Goal: Find specific page/section: Find specific page/section

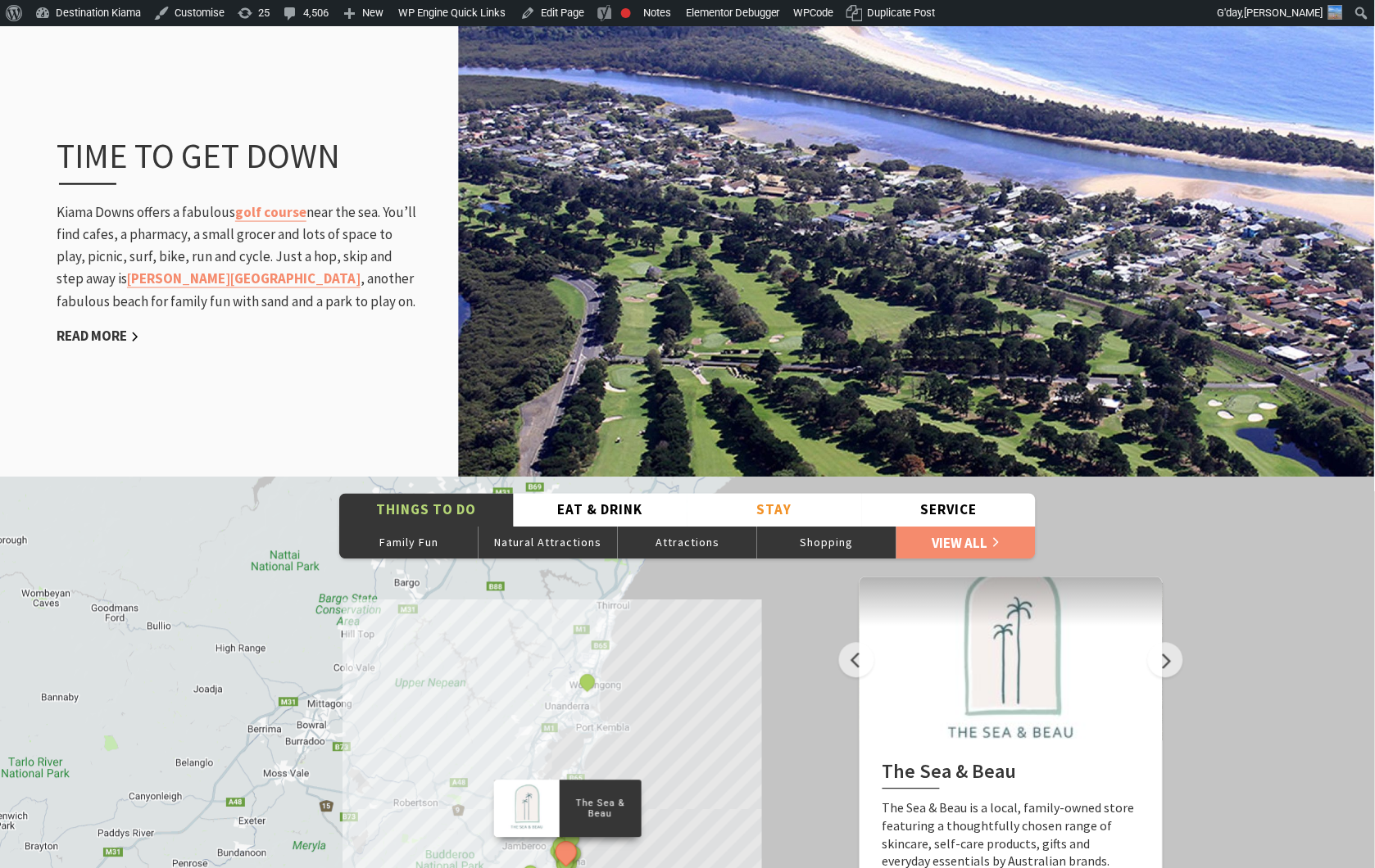
scroll to position [1365, 0]
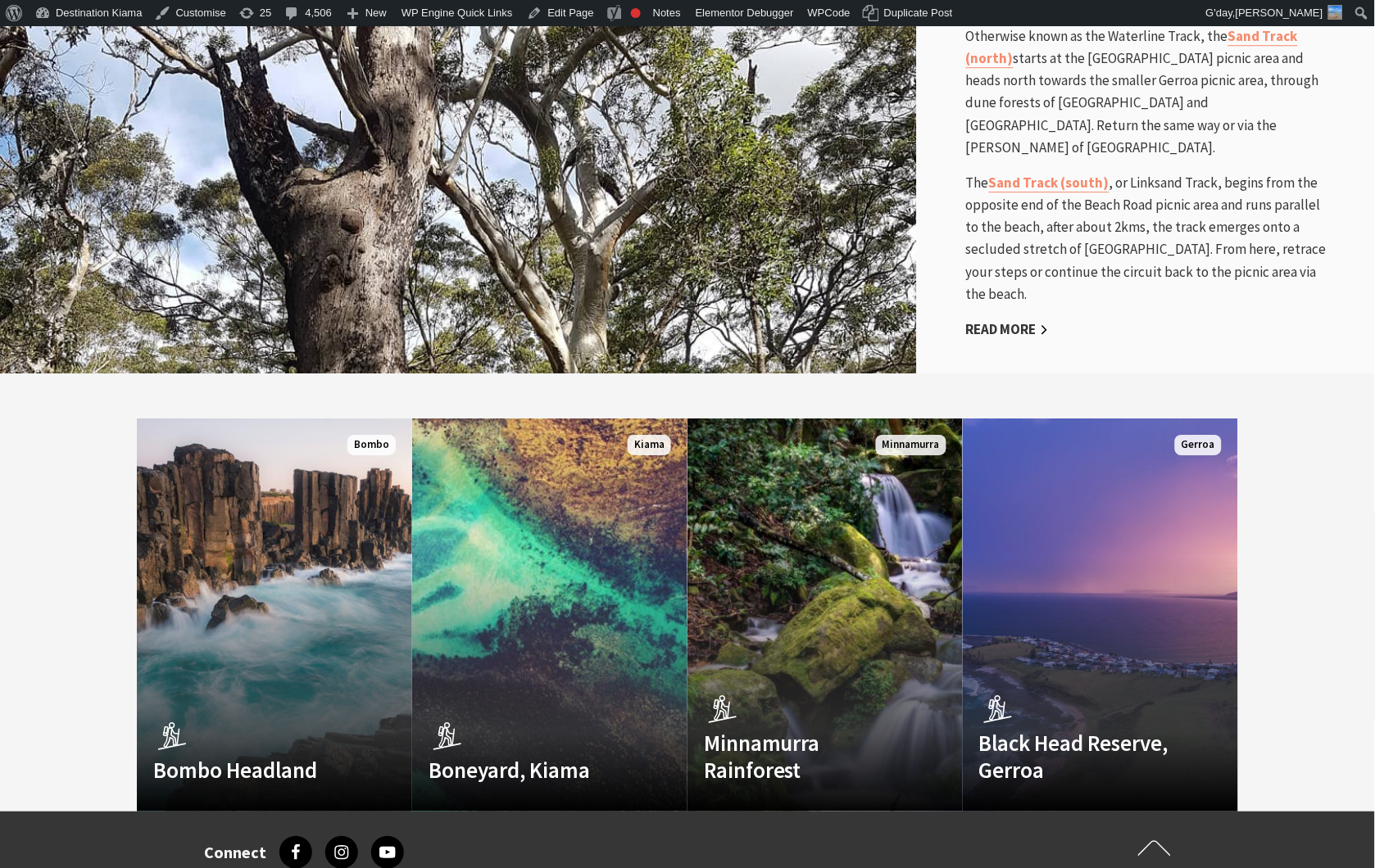
scroll to position [4733, 0]
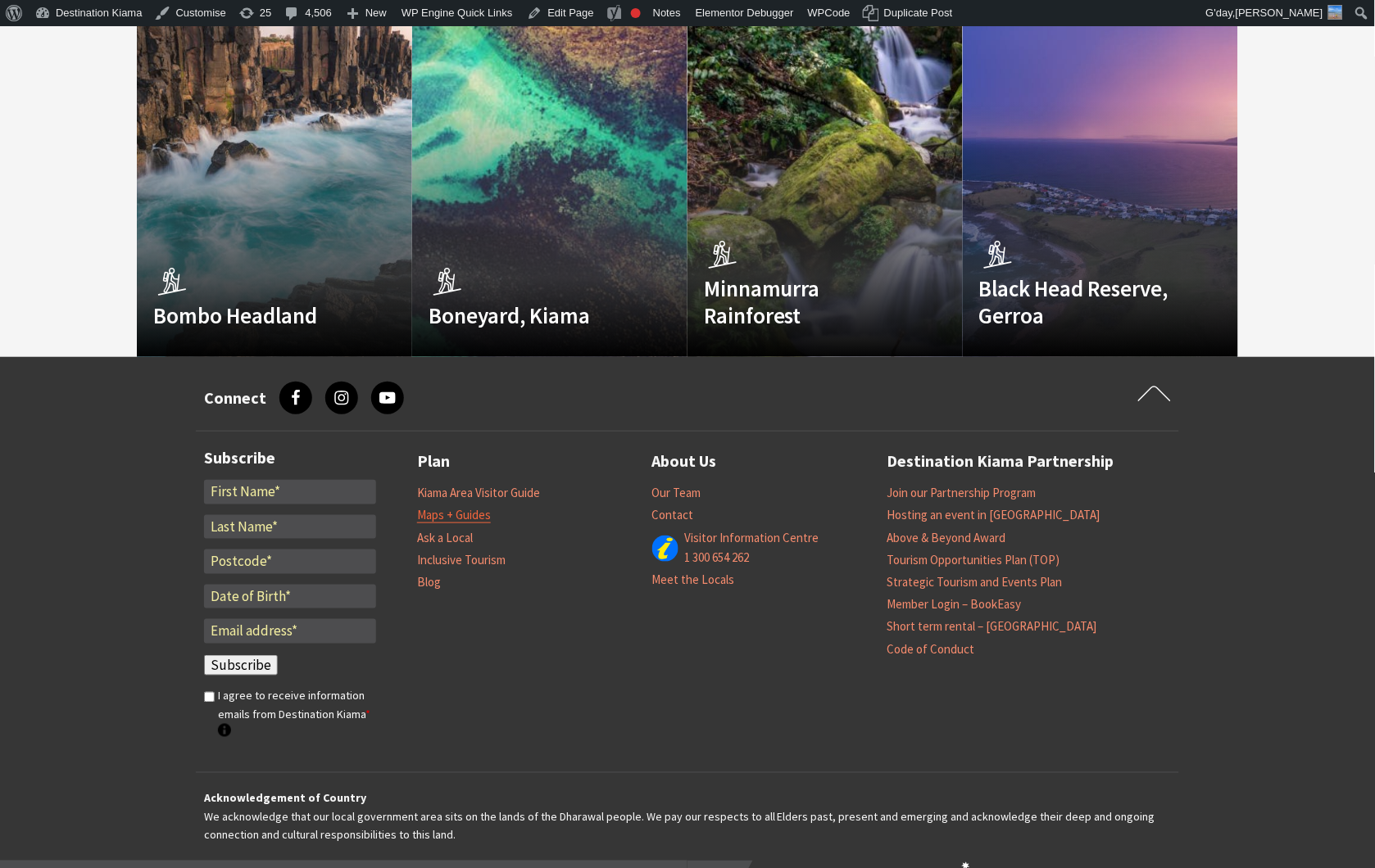
click at [476, 507] on link "Maps + Guides" at bounding box center [453, 516] width 73 height 17
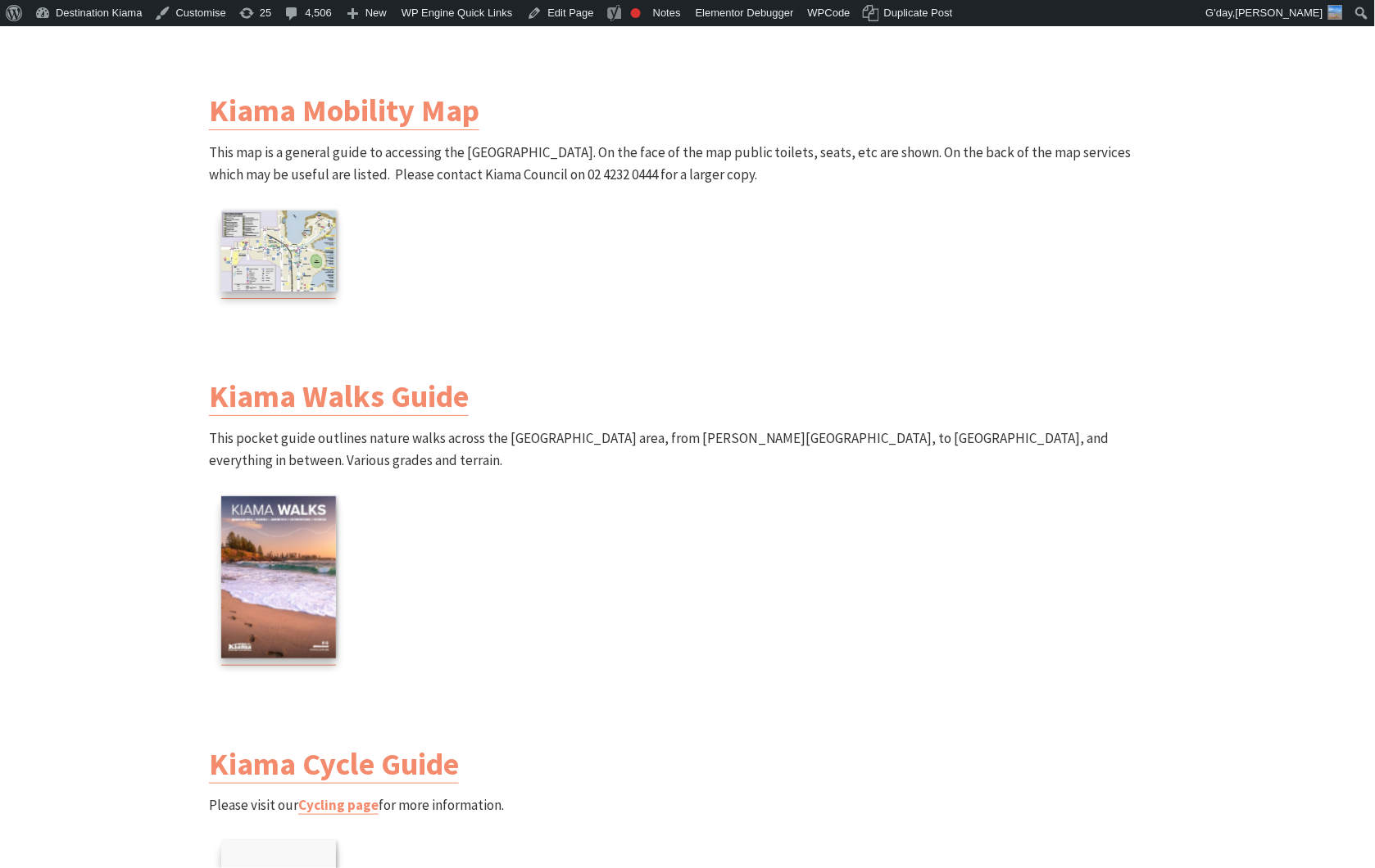
scroll to position [1365, 0]
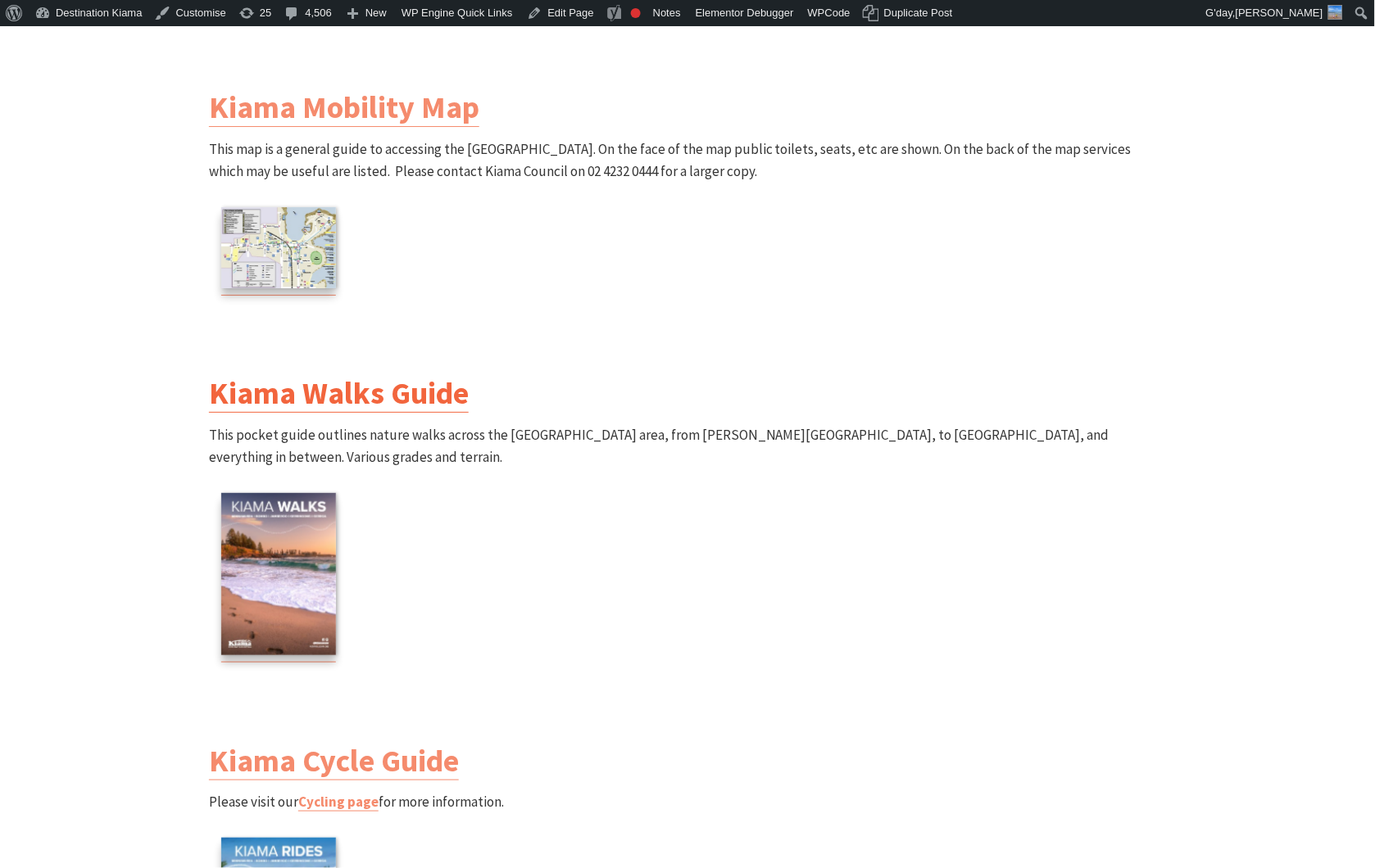
click at [315, 408] on link "Kiama Walks Guide" at bounding box center [338, 394] width 260 height 40
